Goal: Information Seeking & Learning: Learn about a topic

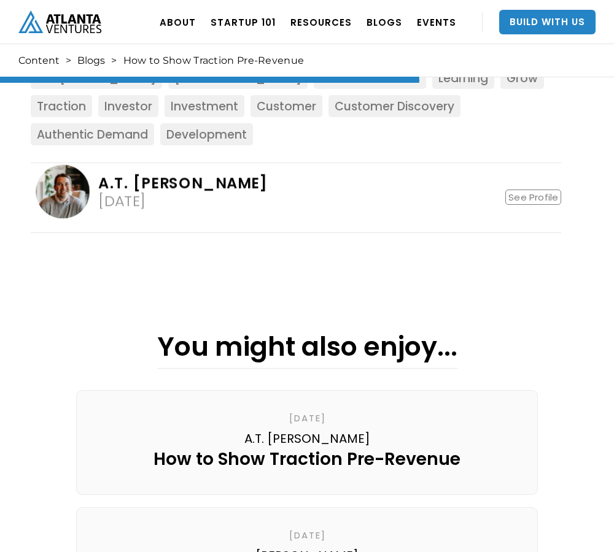
scroll to position [1801, 0]
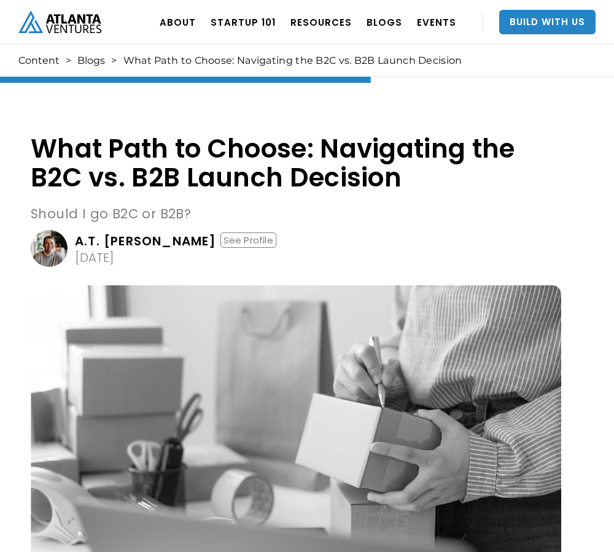
scroll to position [1280, 0]
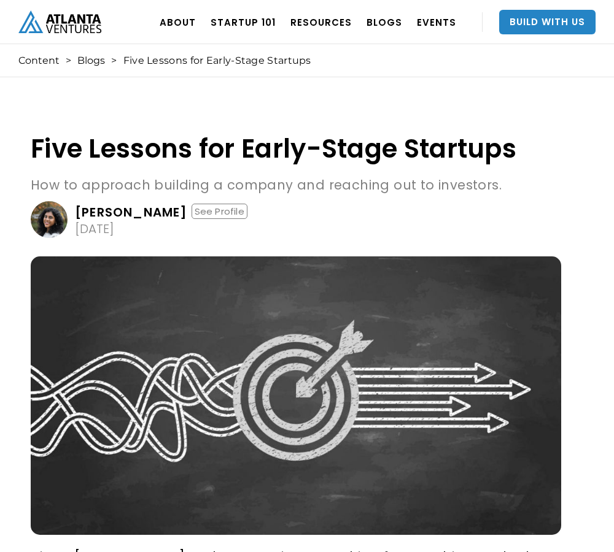
scroll to position [3153, 0]
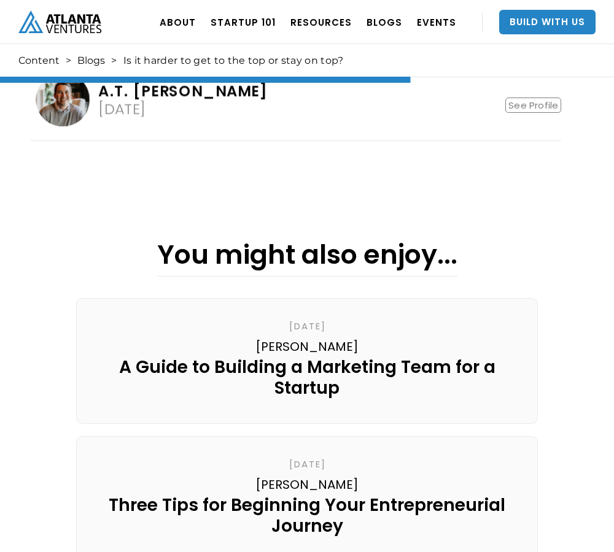
scroll to position [1627, 0]
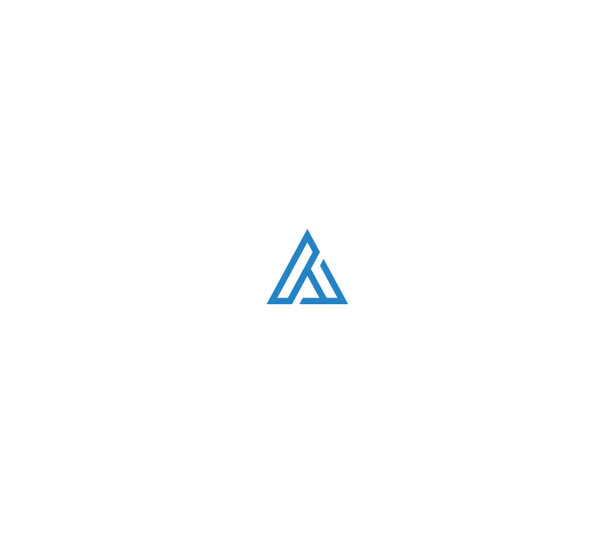
scroll to position [959, 0]
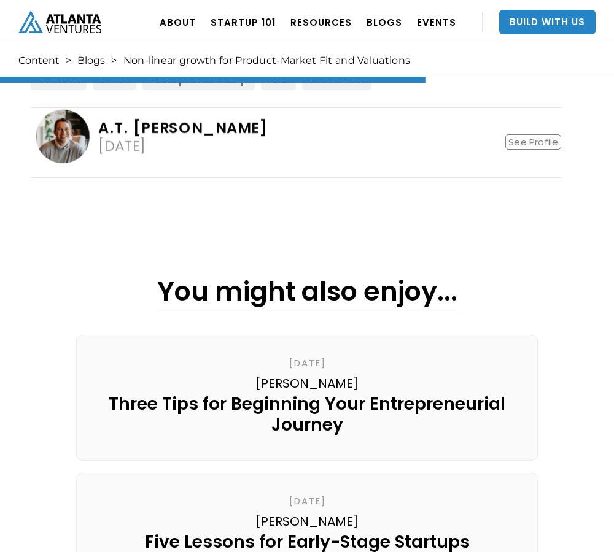
scroll to position [1782, 0]
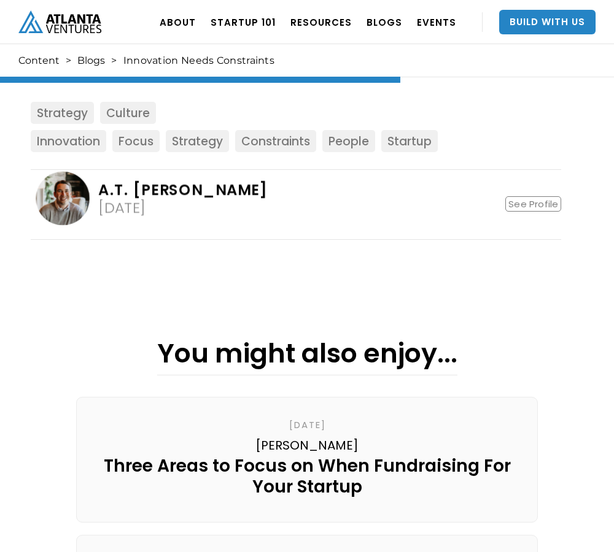
scroll to position [1473, 0]
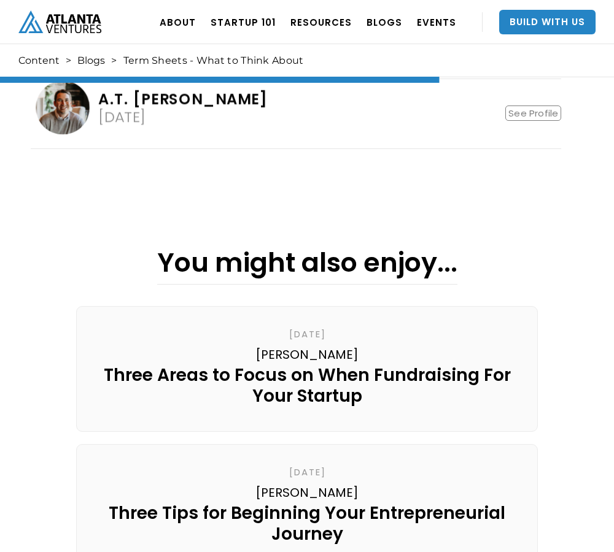
scroll to position [2009, 0]
